Goal: Task Accomplishment & Management: Complete application form

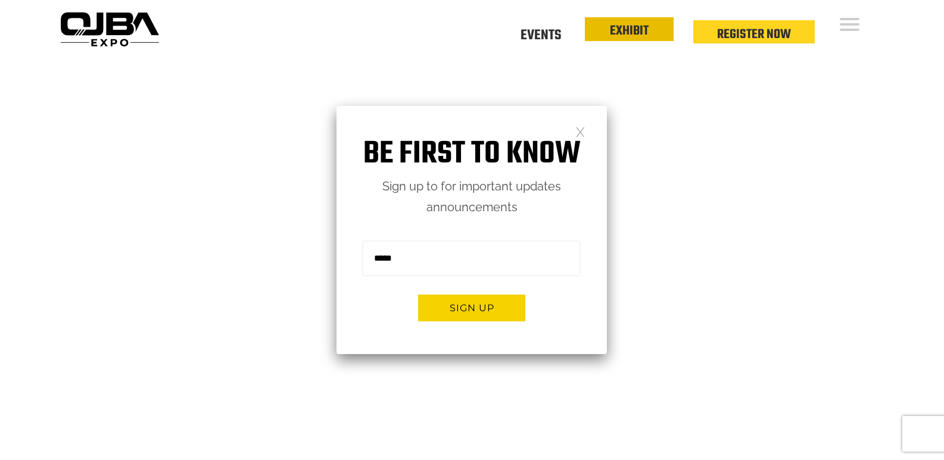
click at [620, 32] on link "EXHIBIT" at bounding box center [629, 31] width 39 height 20
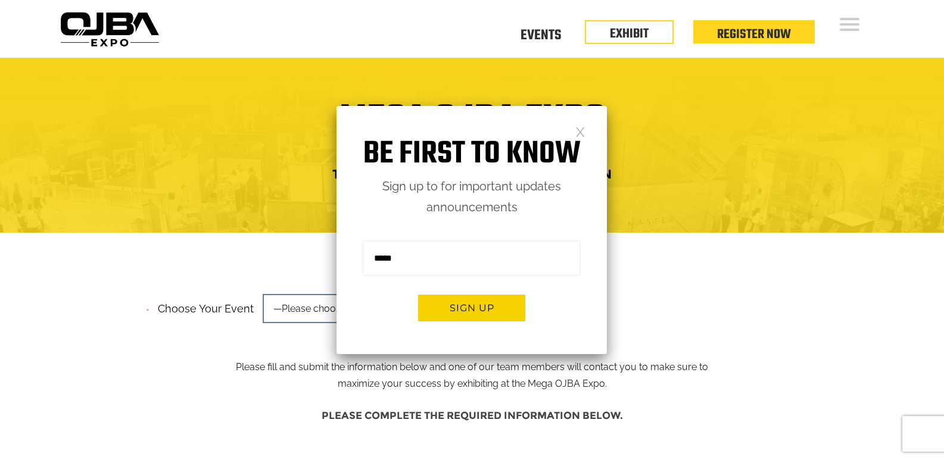
click at [578, 130] on link at bounding box center [580, 131] width 10 height 10
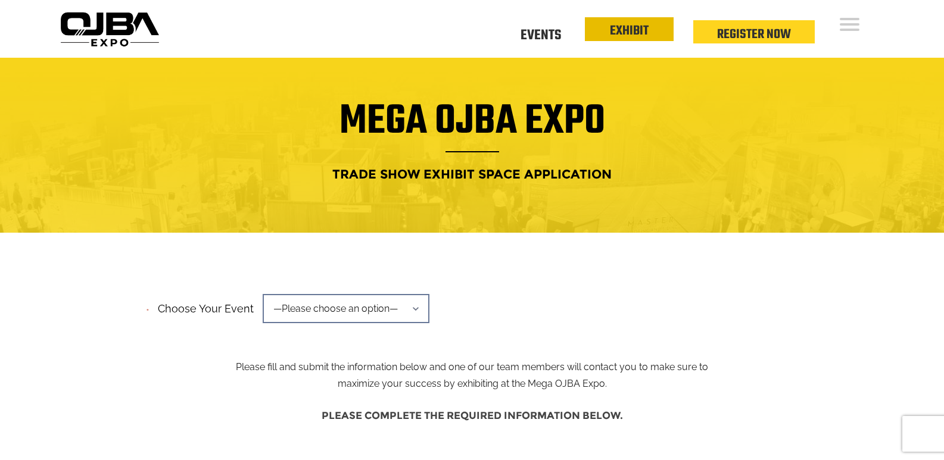
click at [624, 33] on link "EXHIBIT" at bounding box center [629, 31] width 39 height 20
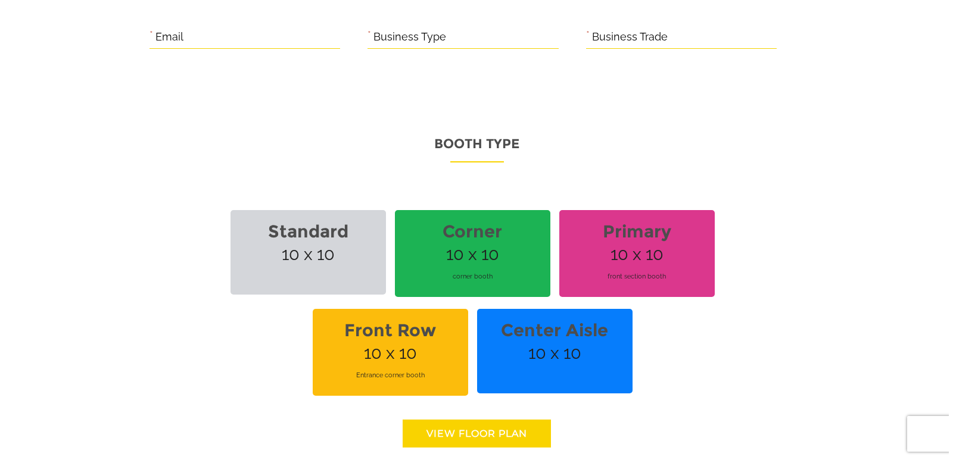
scroll to position [834, 0]
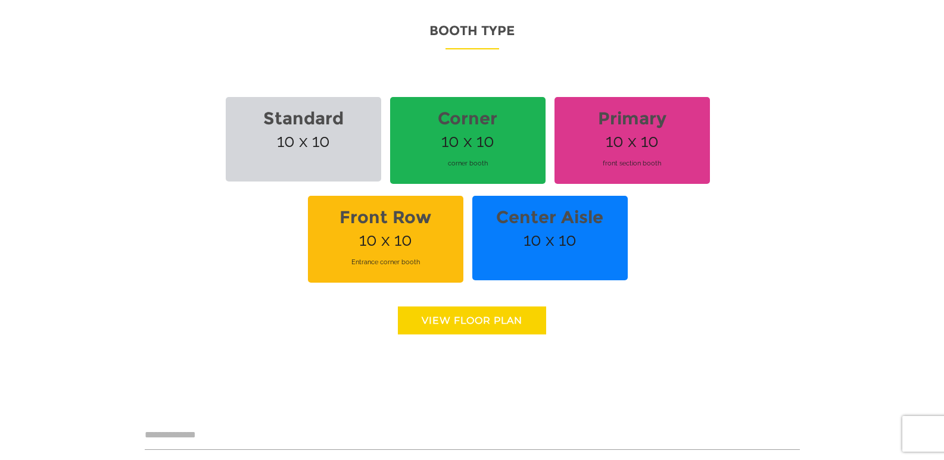
click at [465, 33] on p "Booth Type" at bounding box center [472, 34] width 655 height 30
click at [447, 321] on link "View floor Plan" at bounding box center [472, 321] width 148 height 28
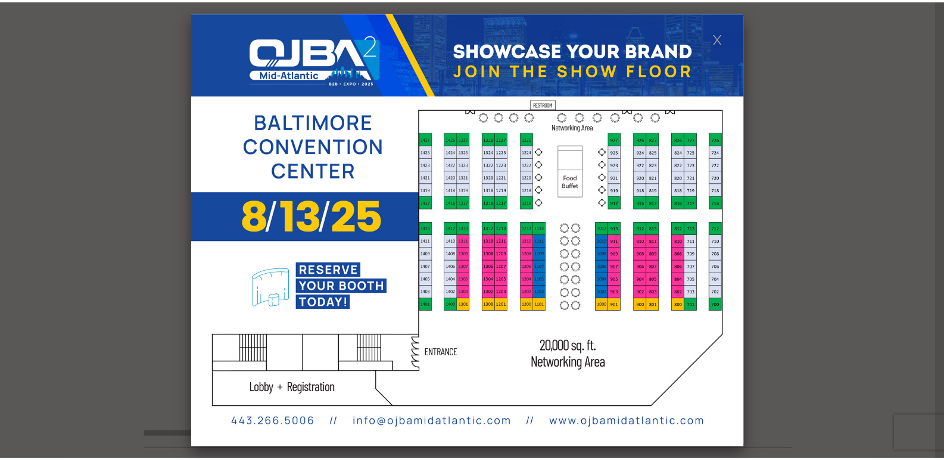
scroll to position [0, 0]
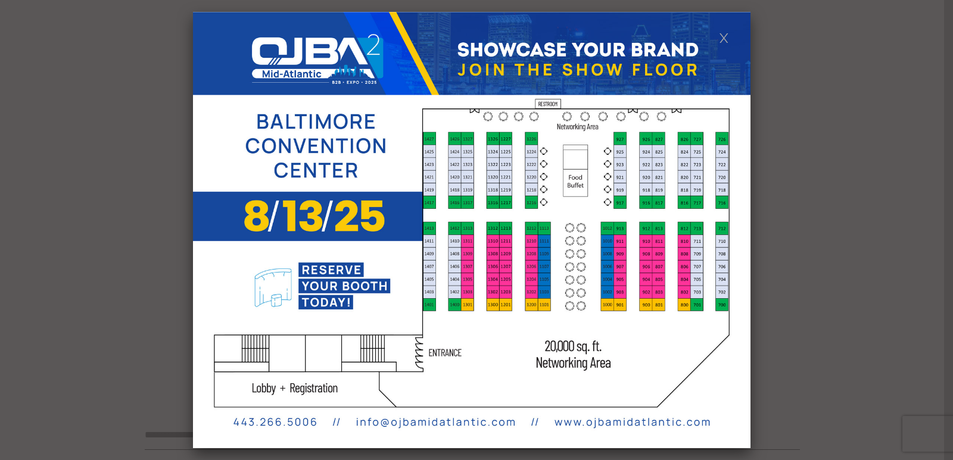
click at [723, 35] on link at bounding box center [724, 37] width 10 height 10
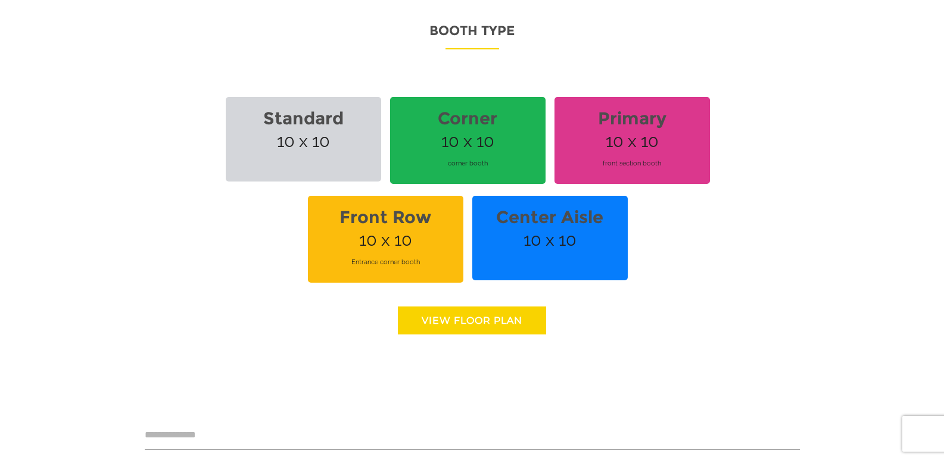
click at [499, 323] on link "View floor Plan" at bounding box center [472, 321] width 148 height 28
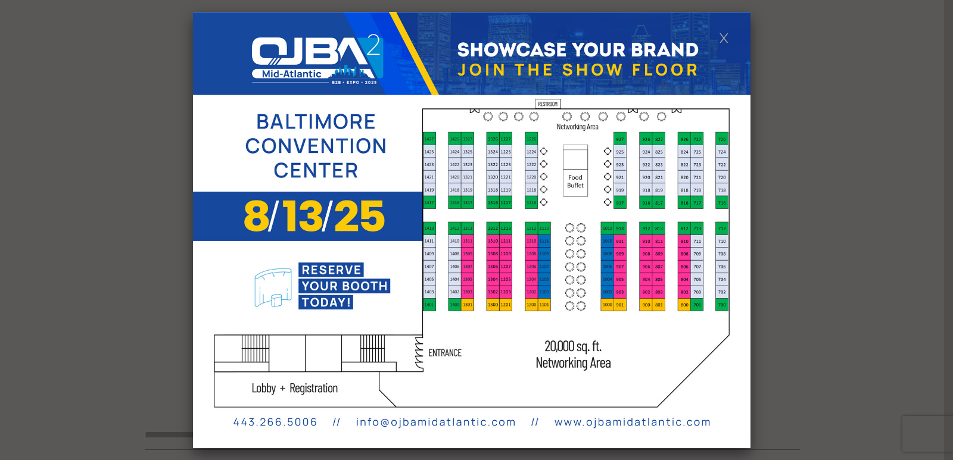
click at [578, 415] on img at bounding box center [472, 230] width 558 height 437
click at [272, 355] on img at bounding box center [472, 230] width 558 height 437
click at [502, 191] on img at bounding box center [472, 230] width 558 height 437
click at [556, 247] on img at bounding box center [472, 230] width 558 height 437
drag, startPoint x: 570, startPoint y: 232, endPoint x: 556, endPoint y: 241, distance: 16.7
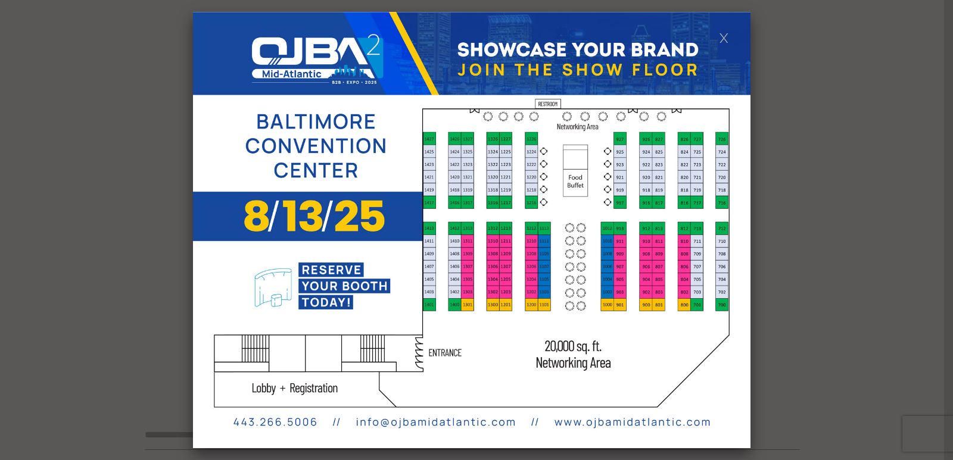
click at [556, 241] on img at bounding box center [472, 230] width 558 height 437
click at [323, 163] on img at bounding box center [472, 230] width 558 height 437
drag, startPoint x: 336, startPoint y: 76, endPoint x: 643, endPoint y: 15, distance: 312.6
click at [337, 74] on img at bounding box center [472, 230] width 558 height 437
drag, startPoint x: 756, startPoint y: 28, endPoint x: 739, endPoint y: 30, distance: 18.0
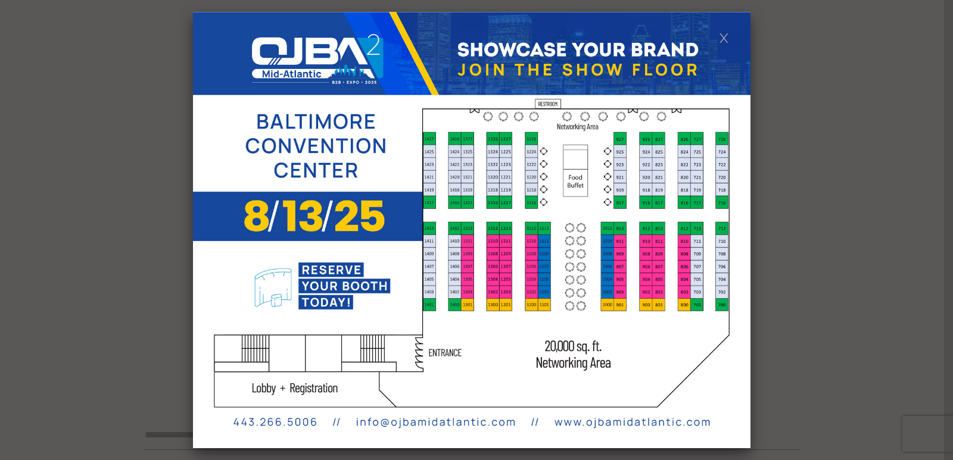
click at [756, 28] on div at bounding box center [476, 230] width 953 height 460
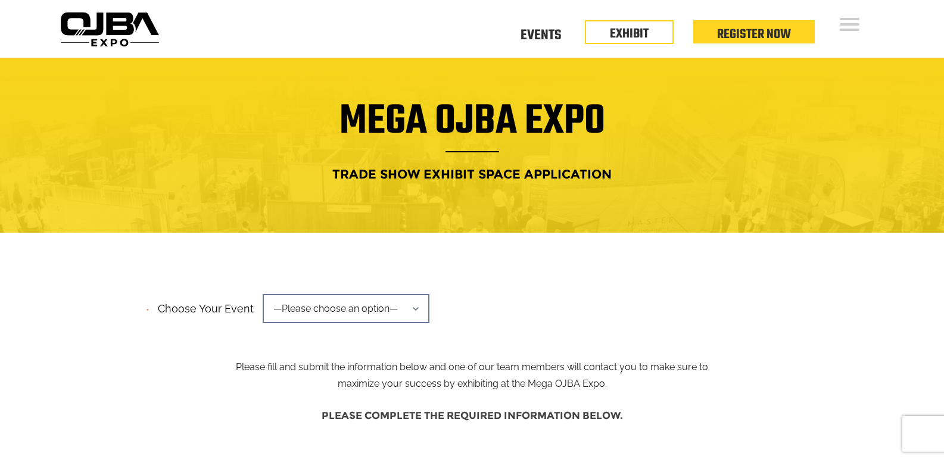
click at [101, 35] on img at bounding box center [109, 29] width 108 height 43
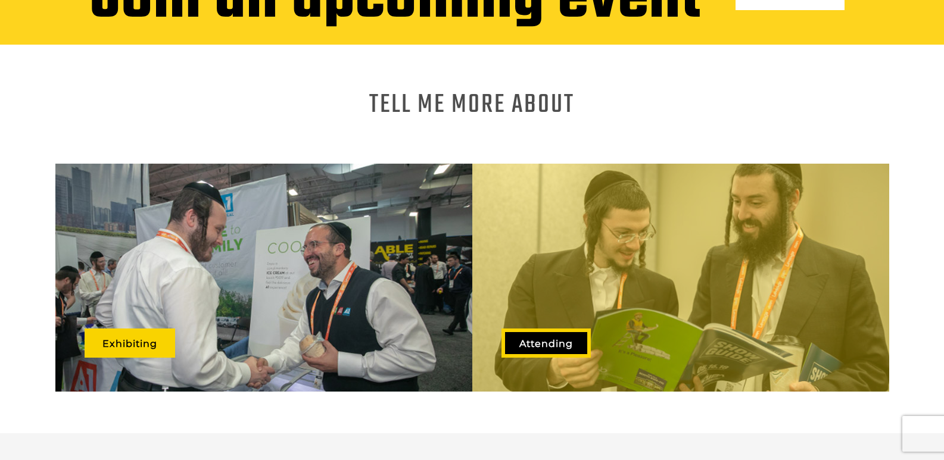
scroll to position [568, 0]
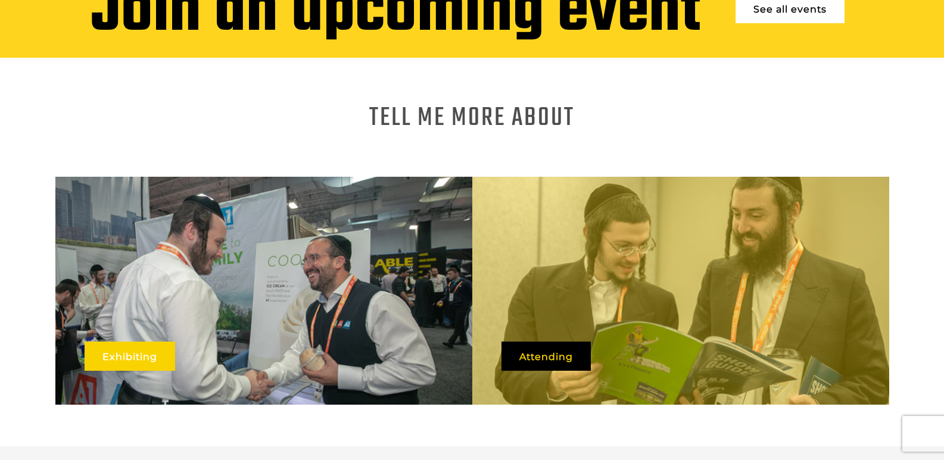
click at [107, 351] on link "Exhibiting" at bounding box center [130, 356] width 91 height 29
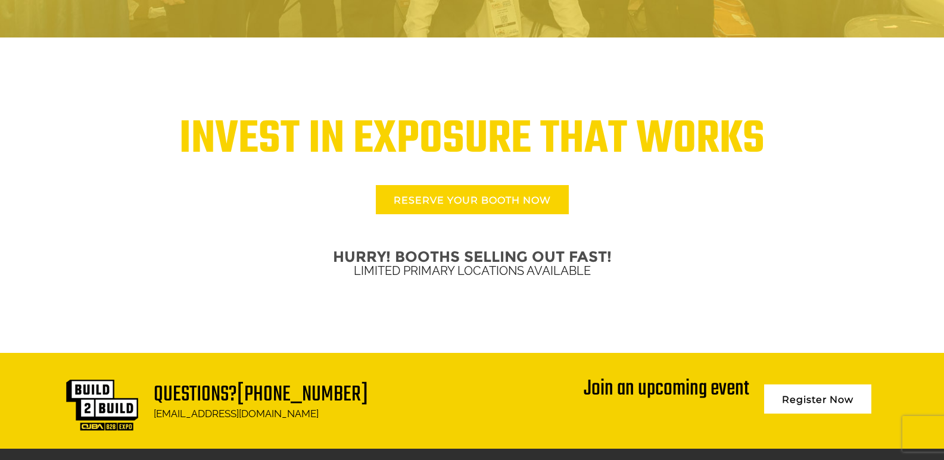
scroll to position [2731, 0]
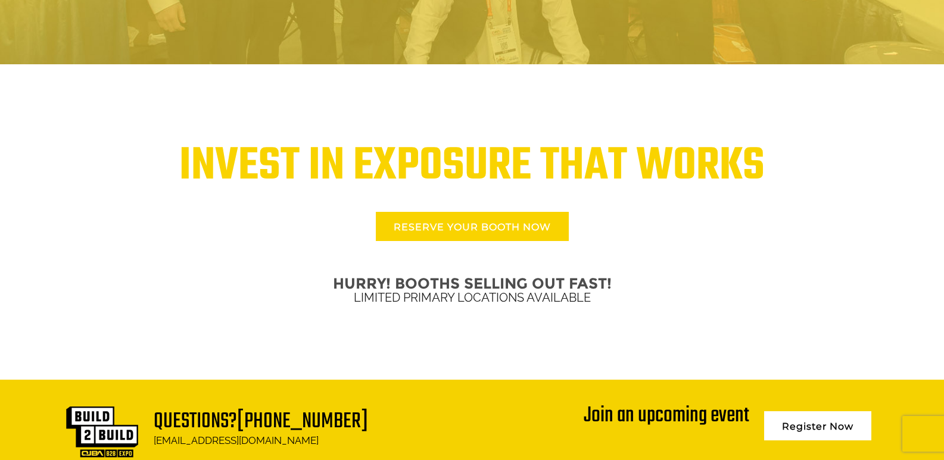
click at [438, 232] on link "RESERVE YOUR BOOTH NOW" at bounding box center [472, 226] width 193 height 29
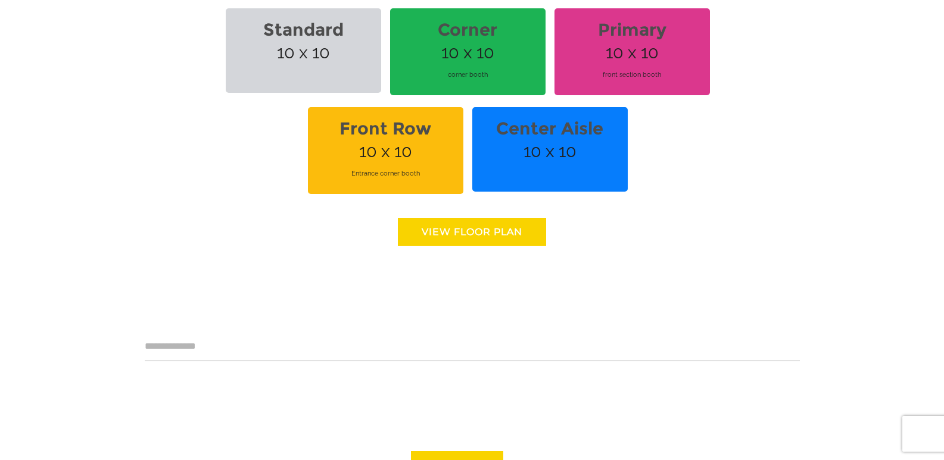
scroll to position [1013, 0]
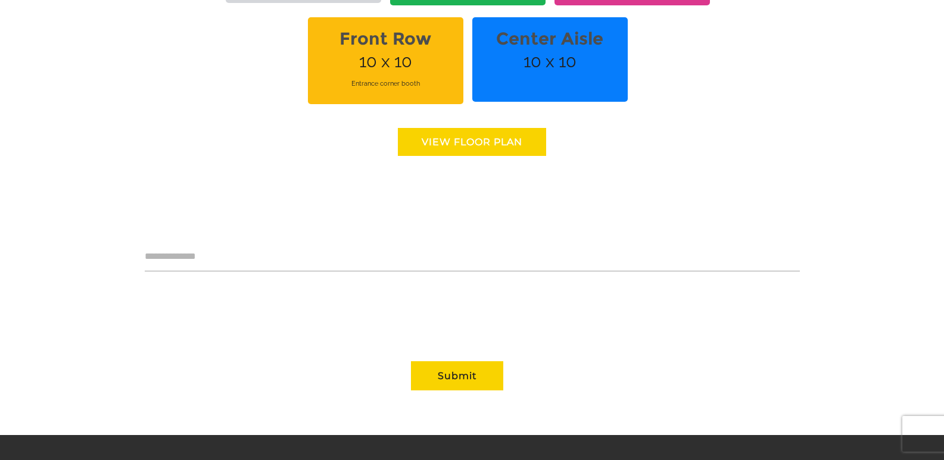
click at [416, 147] on link "View floor Plan" at bounding box center [472, 142] width 148 height 28
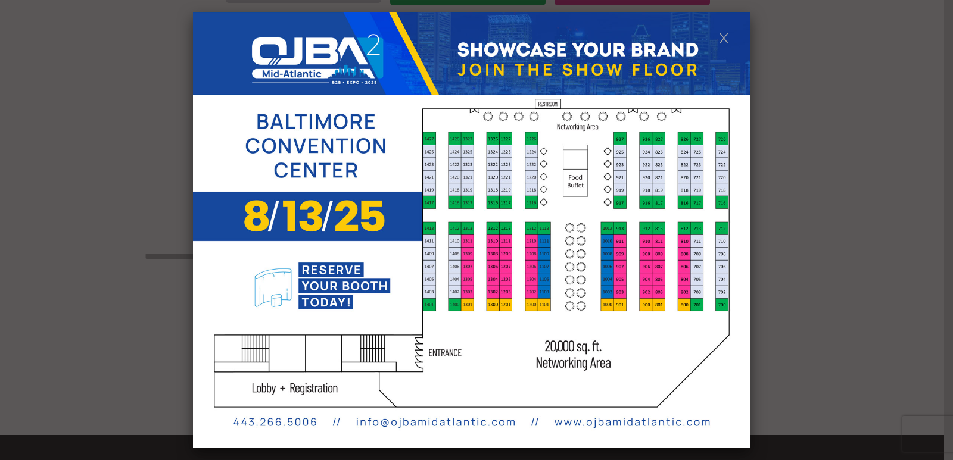
click at [725, 38] on link at bounding box center [724, 37] width 10 height 10
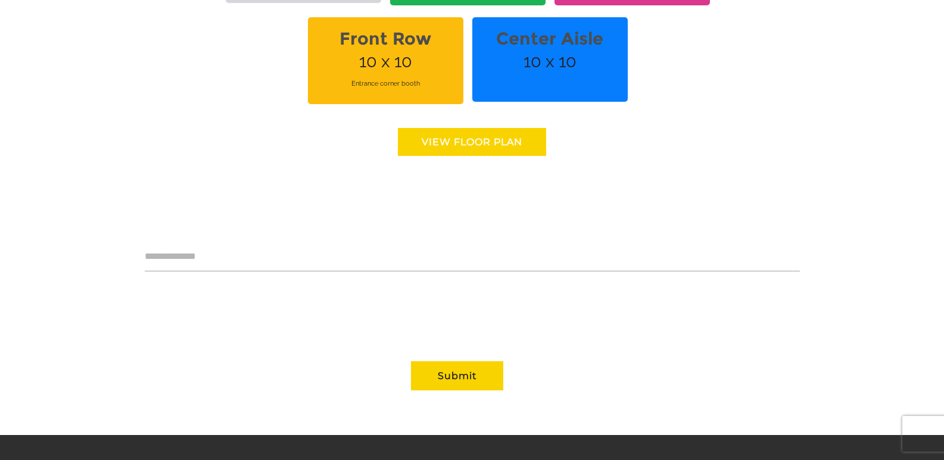
scroll to position [0, 0]
